Goal: Task Accomplishment & Management: Manage account settings

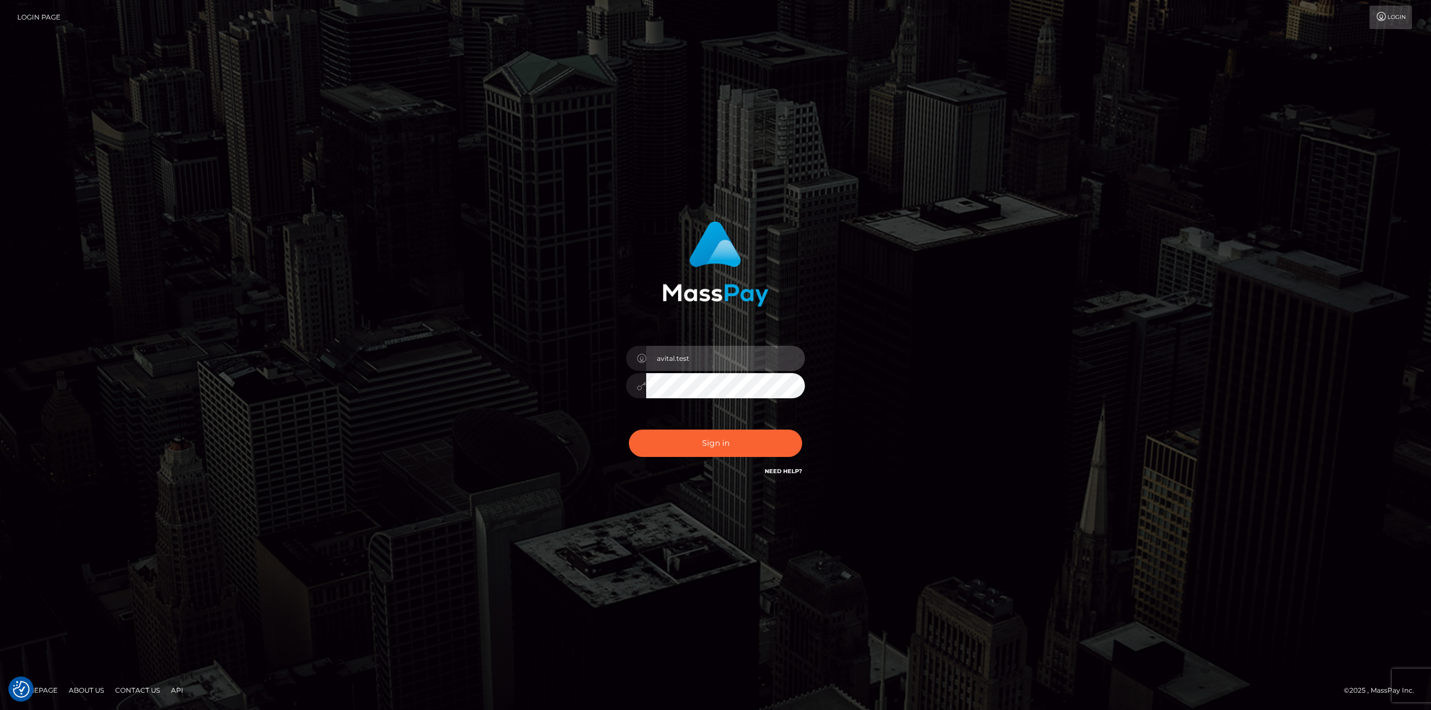
click at [790, 358] on input "avital.test" at bounding box center [725, 358] width 159 height 25
type input "avital.dev"
click at [730, 440] on button "Sign in" at bounding box center [715, 443] width 173 height 27
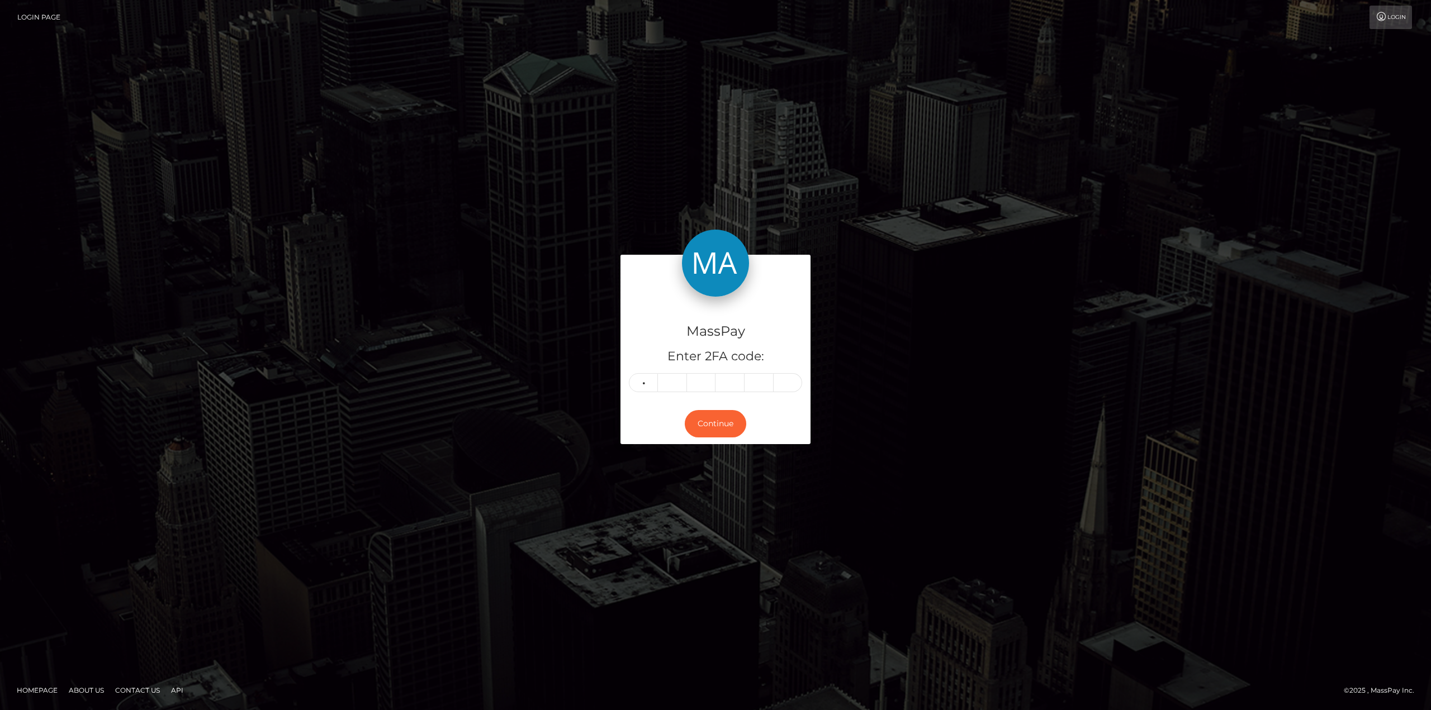
type input "1"
type input "7"
type input "5"
type input "6"
type input "4"
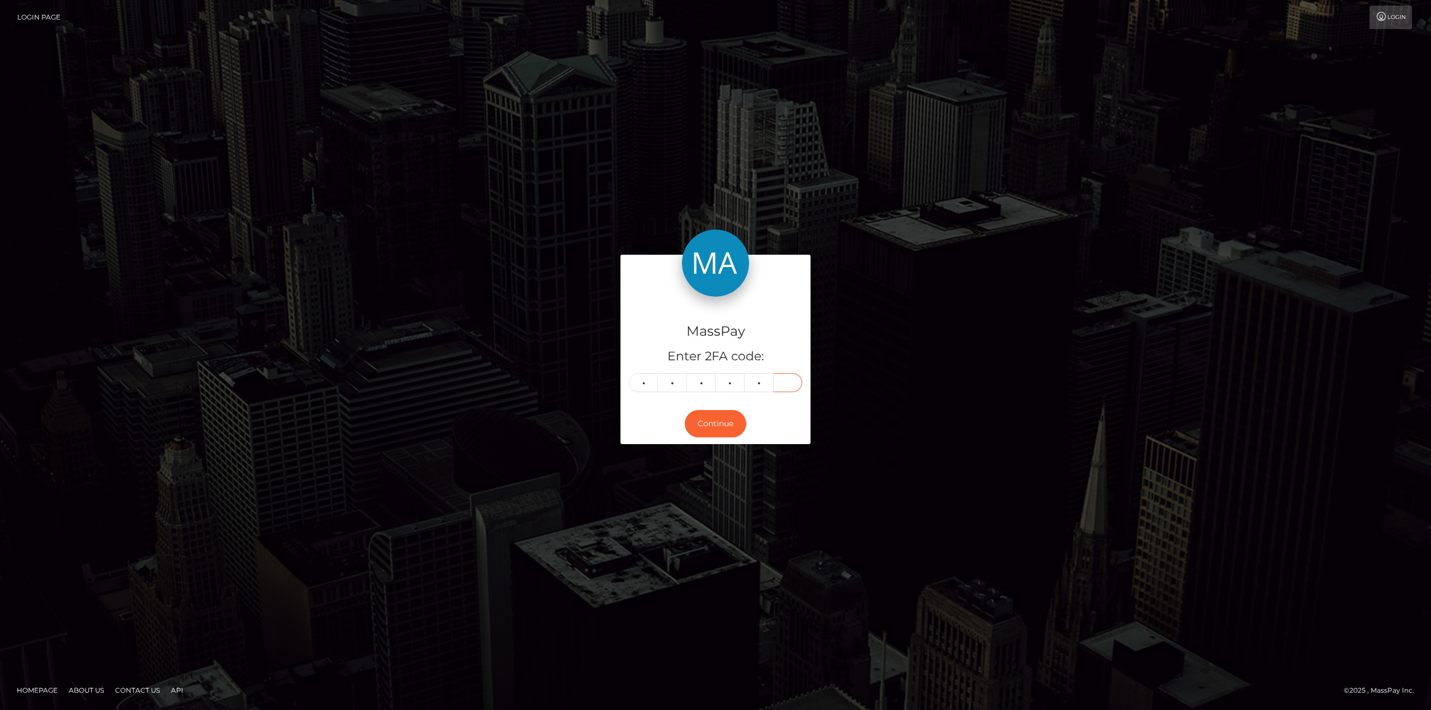
type input "5"
